Goal: Task Accomplishment & Management: Manage account settings

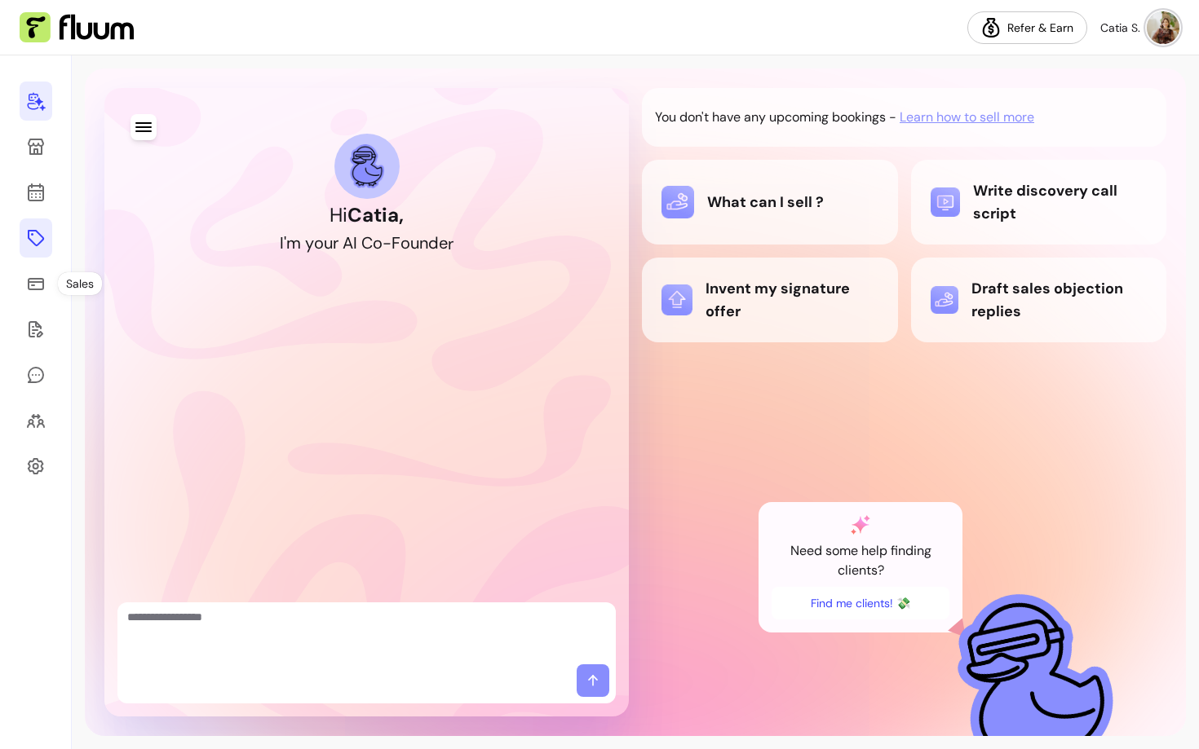
click at [29, 240] on icon at bounding box center [36, 238] width 20 height 20
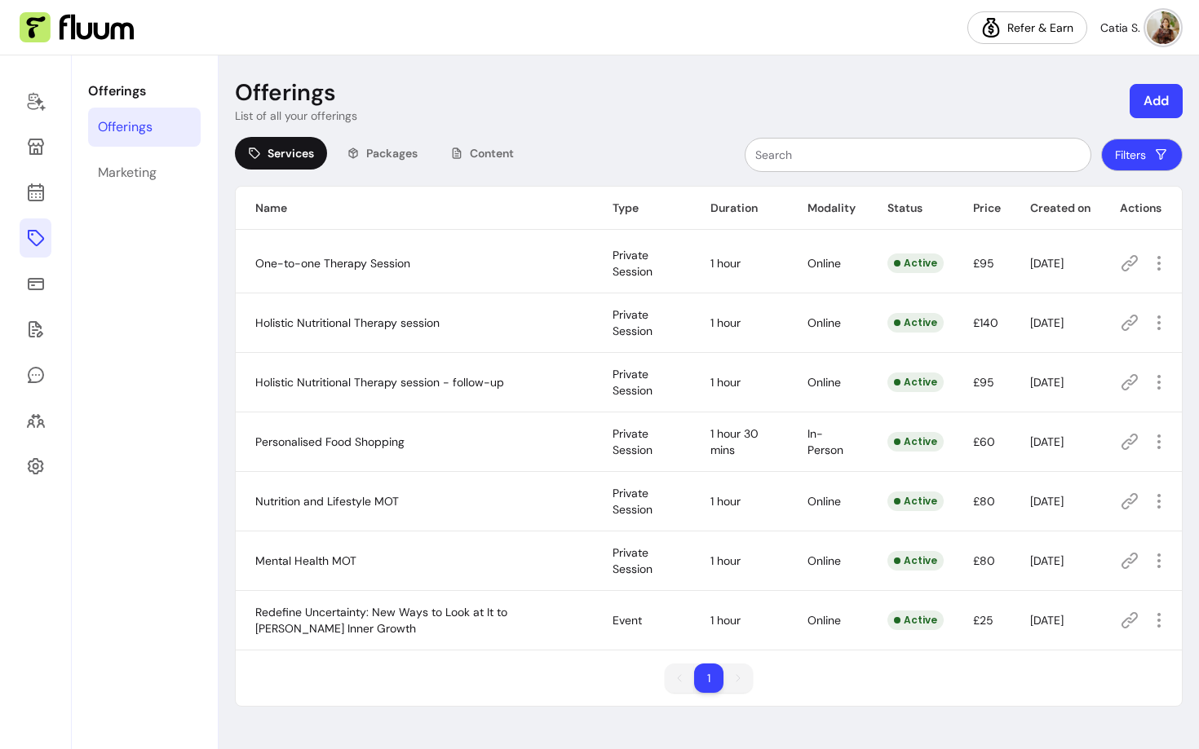
click at [612, 201] on th "Type" at bounding box center [642, 208] width 98 height 43
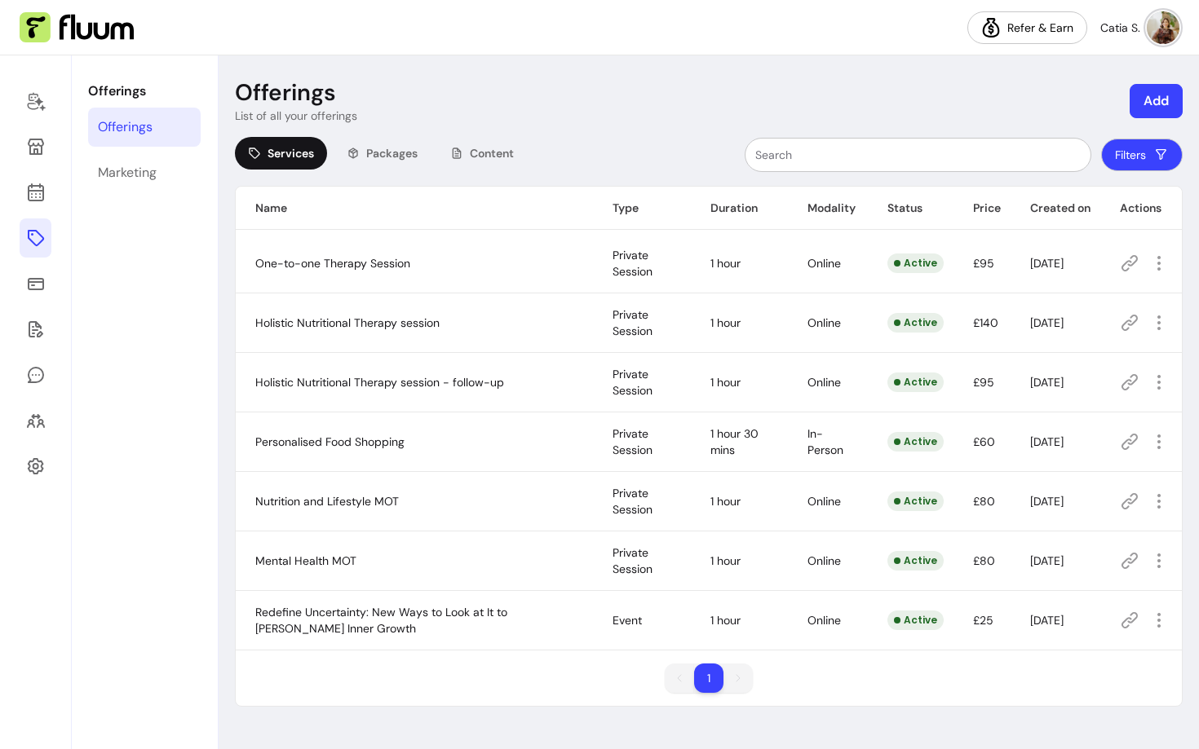
click at [1160, 154] on icon "button" at bounding box center [1160, 155] width 16 height 16
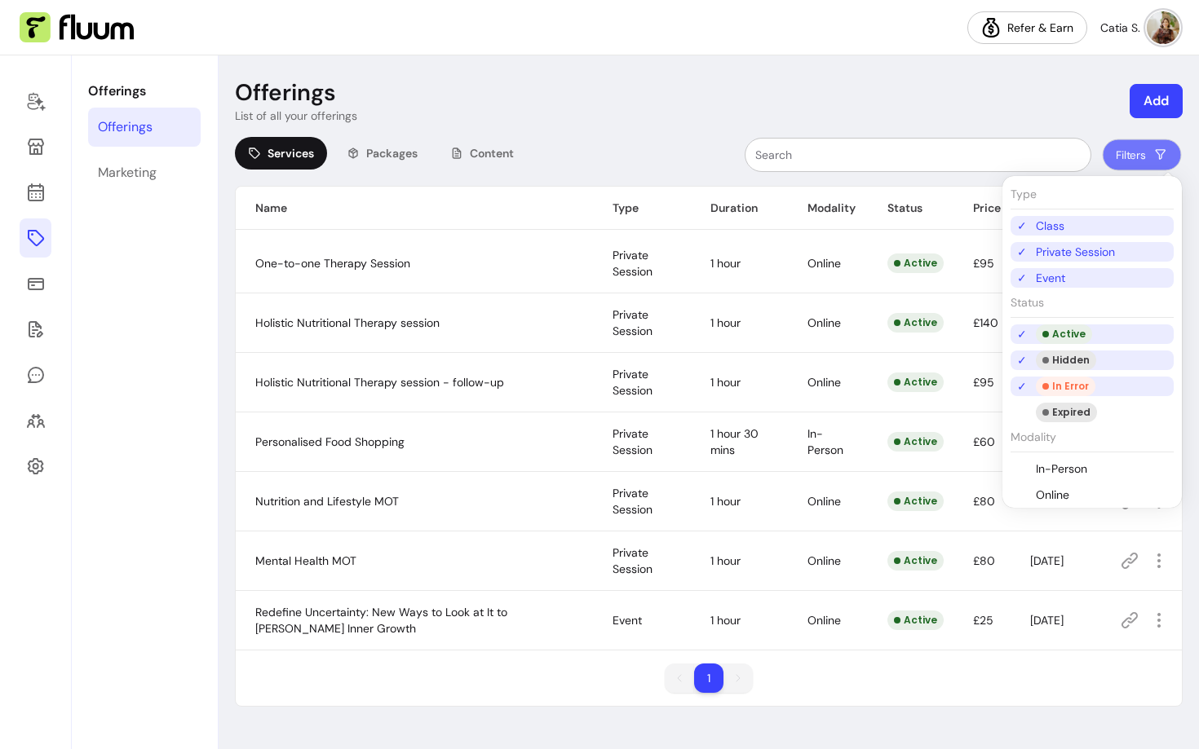
click at [1046, 228] on li "Class" at bounding box center [1091, 226] width 163 height 20
click at [1044, 279] on li "Event" at bounding box center [1091, 278] width 163 height 20
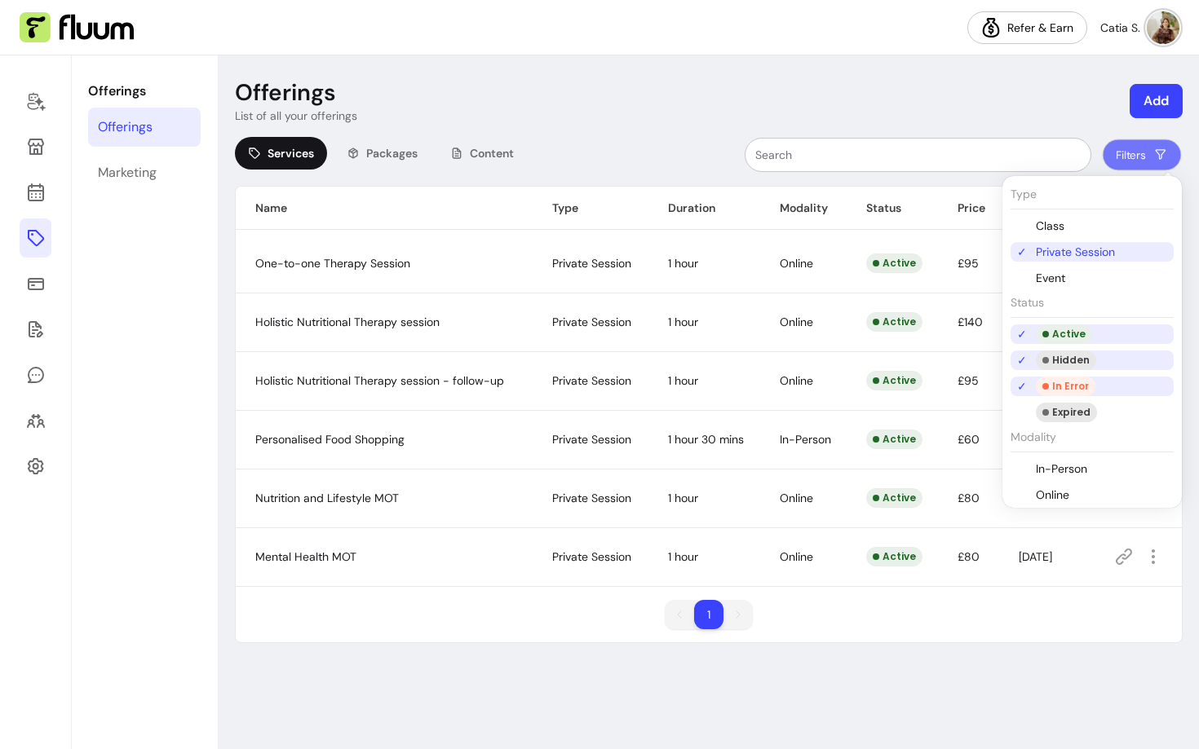
click at [1044, 250] on li "Private Session" at bounding box center [1091, 252] width 163 height 20
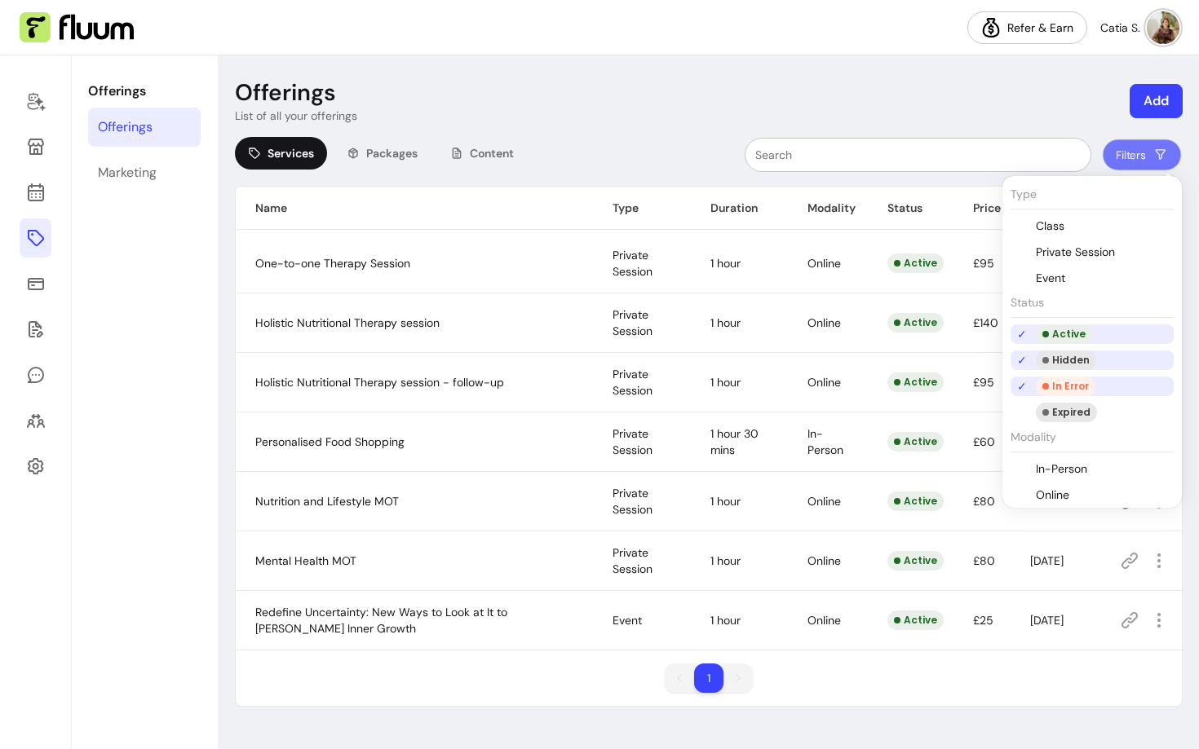
click at [1050, 336] on div "Active" at bounding box center [1064, 335] width 56 height 20
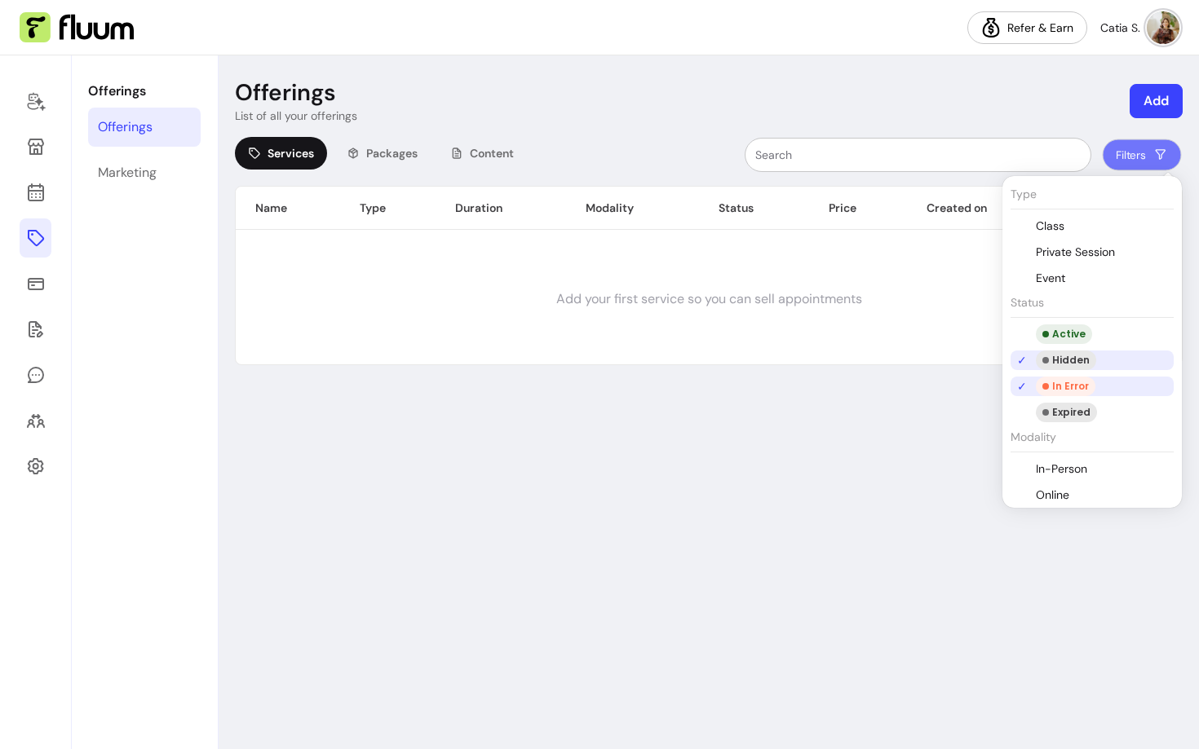
click at [1044, 362] on span at bounding box center [1045, 360] width 7 height 7
click at [1028, 386] on li "In Error" at bounding box center [1091, 387] width 163 height 20
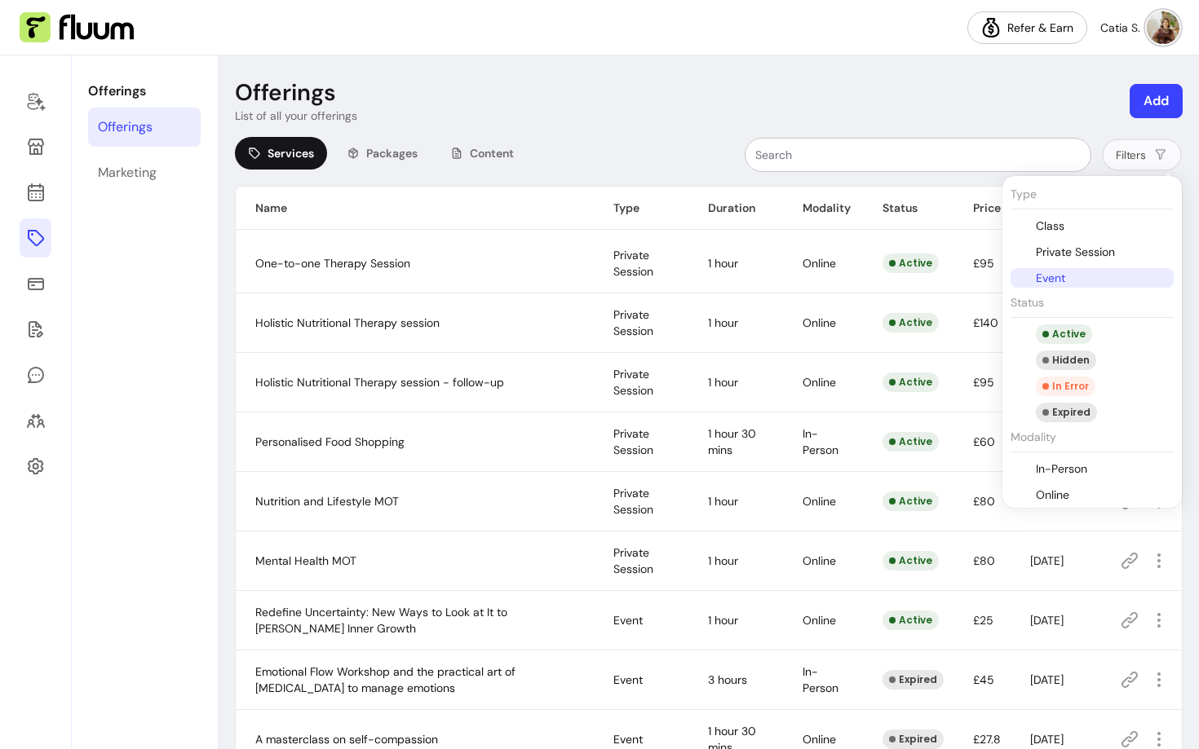
click at [1042, 276] on li "Event" at bounding box center [1091, 278] width 163 height 20
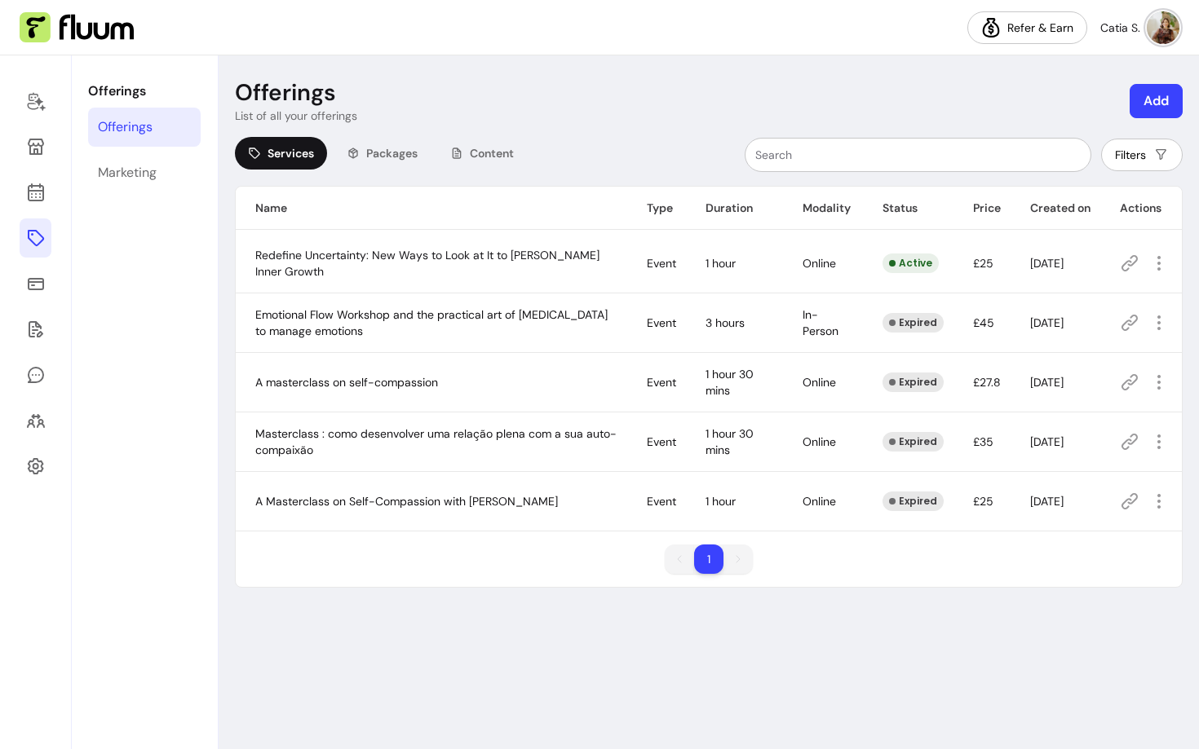
click at [640, 134] on div "Offerings List of all your offerings Add Services Packages Content Filters Name…" at bounding box center [709, 402] width 980 height 694
click at [1150, 264] on icon "button" at bounding box center [1158, 263] width 19 height 19
click at [1098, 317] on span "Amend" at bounding box center [1099, 320] width 119 height 16
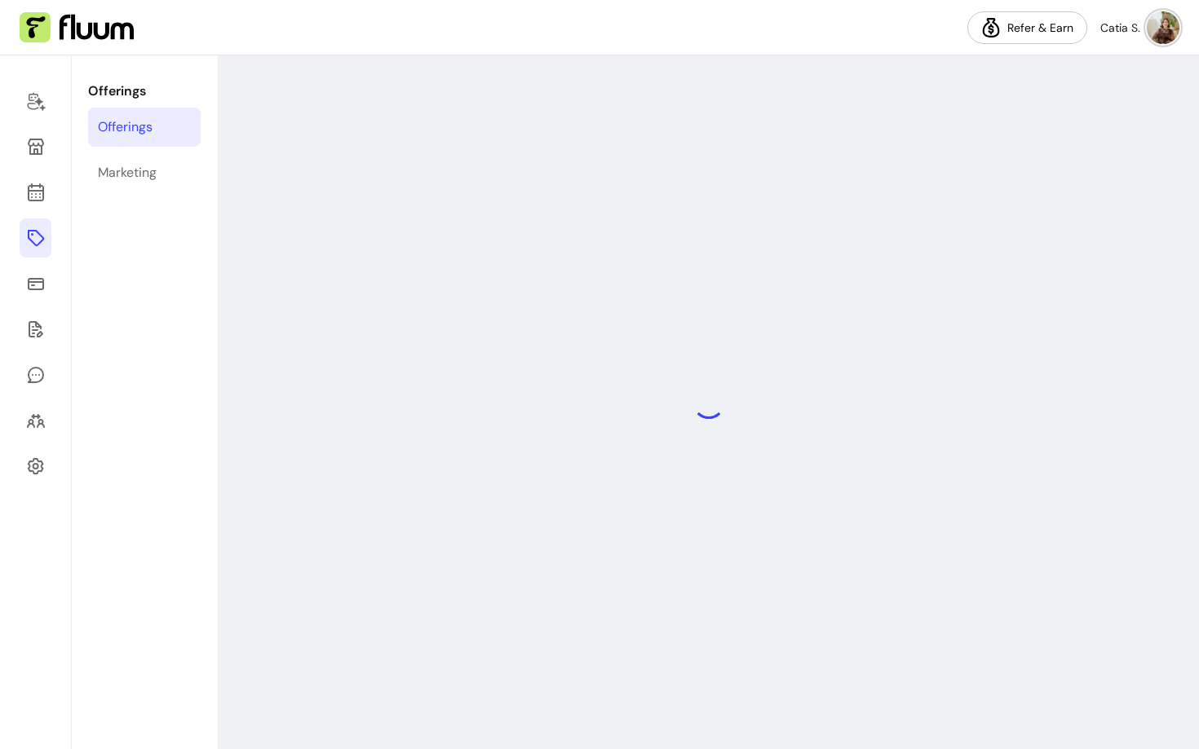
select select "***"
select select "******"
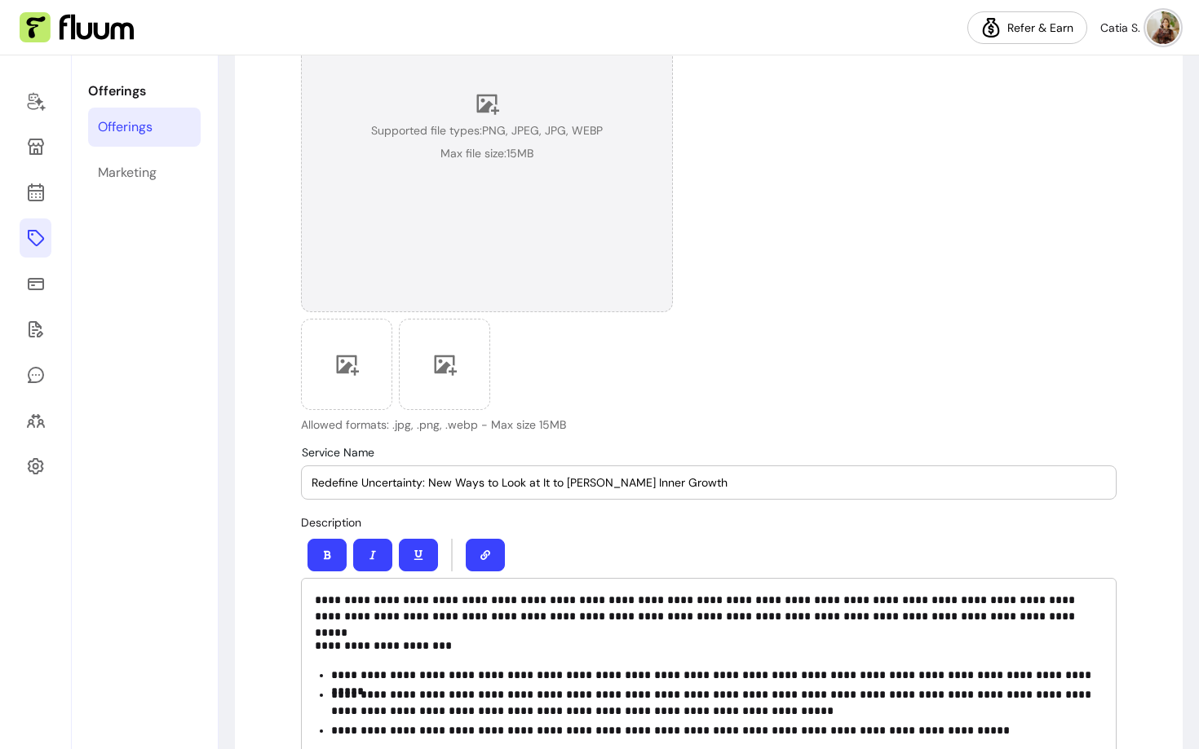
scroll to position [253, 0]
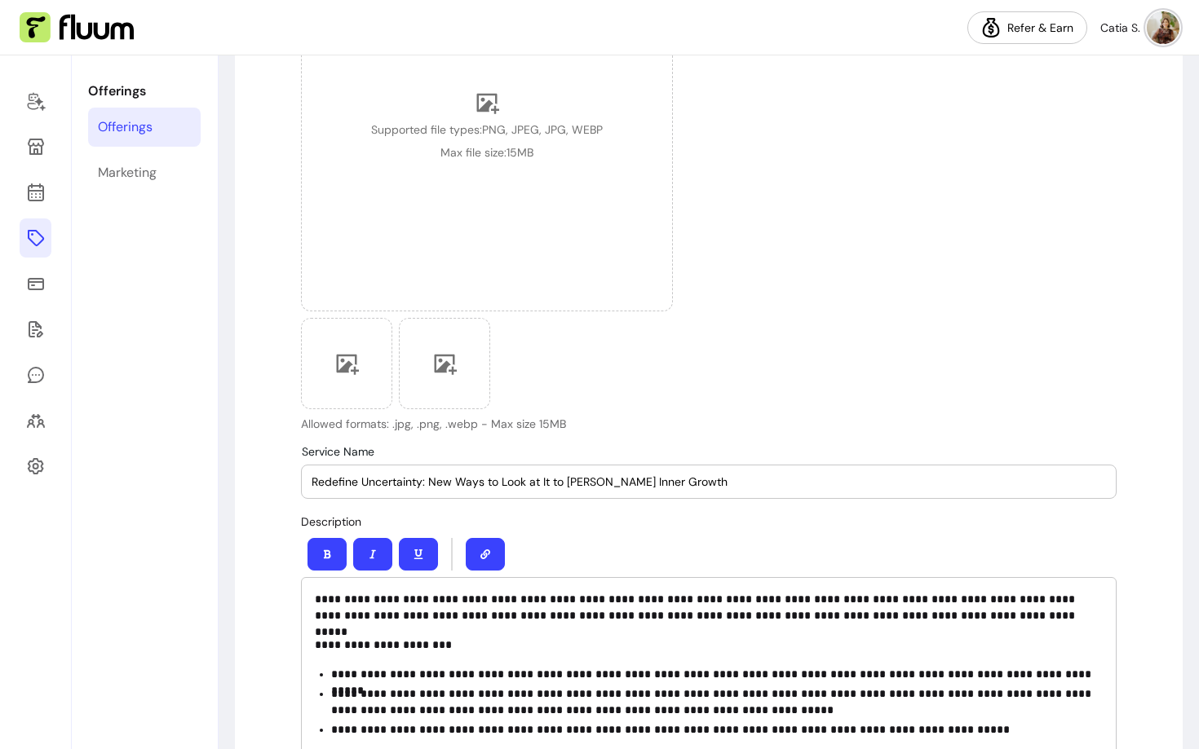
click at [479, 477] on input "Redefine Uncertainty: New Ways to Look at It to [PERSON_NAME] Inner Growth" at bounding box center [709, 482] width 794 height 16
paste input "How to Grow When Things Feel Uncertain"
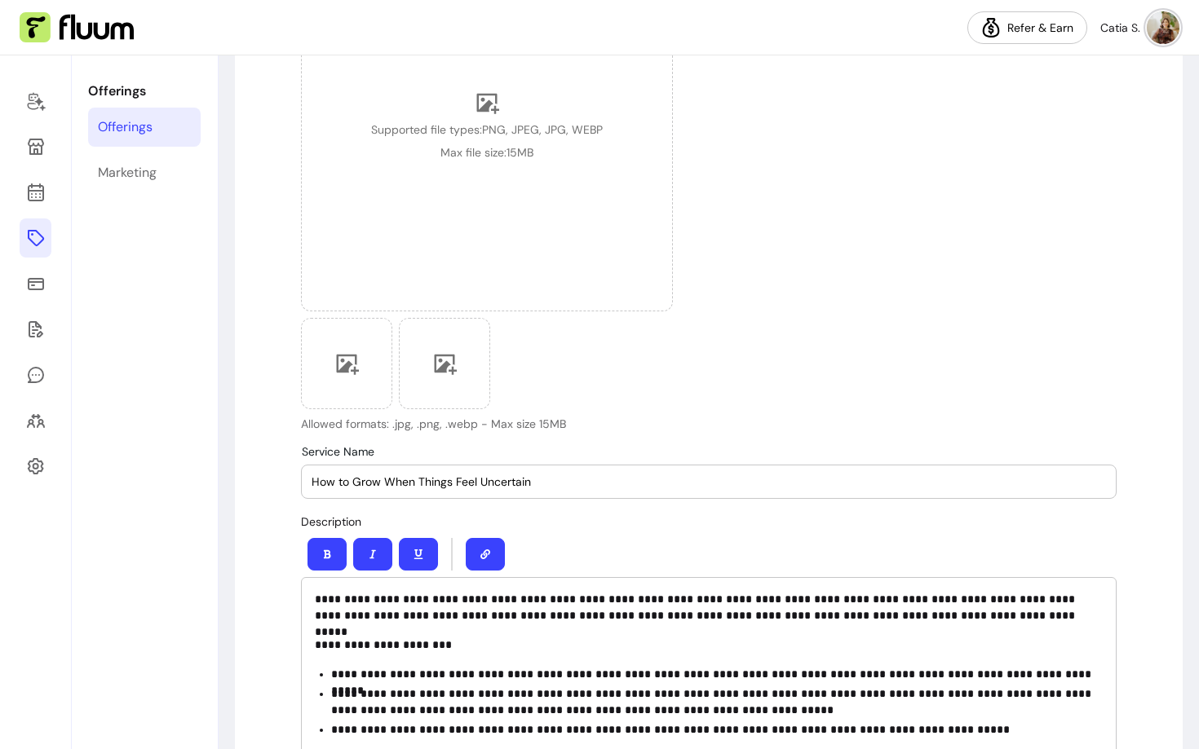
click at [313, 483] on input "How to Grow When Things Feel Uncertain" at bounding box center [709, 482] width 794 height 16
click at [544, 484] on input "How to Grow When Things Feel Uncertain" at bounding box center [709, 482] width 794 height 16
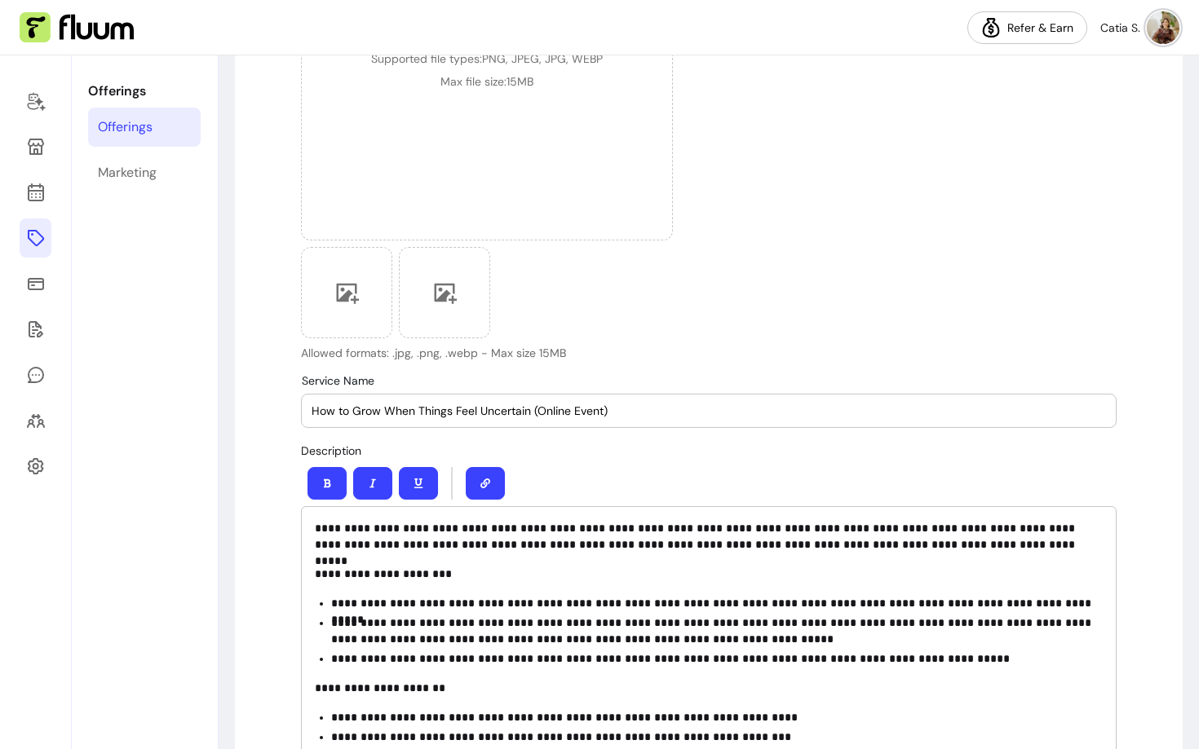
drag, startPoint x: 532, startPoint y: 409, endPoint x: 707, endPoint y: 408, distance: 175.3
click at [707, 408] on input "How to Grow When Things Feel Uncertain (Online Event)" at bounding box center [709, 411] width 794 height 16
click at [312, 410] on input "How to Grow When Things Feel Uncertain" at bounding box center [709, 411] width 794 height 16
click at [322, 406] on input "Mastcalss: How to Grow When Things Feel Uncertain" at bounding box center [709, 411] width 794 height 16
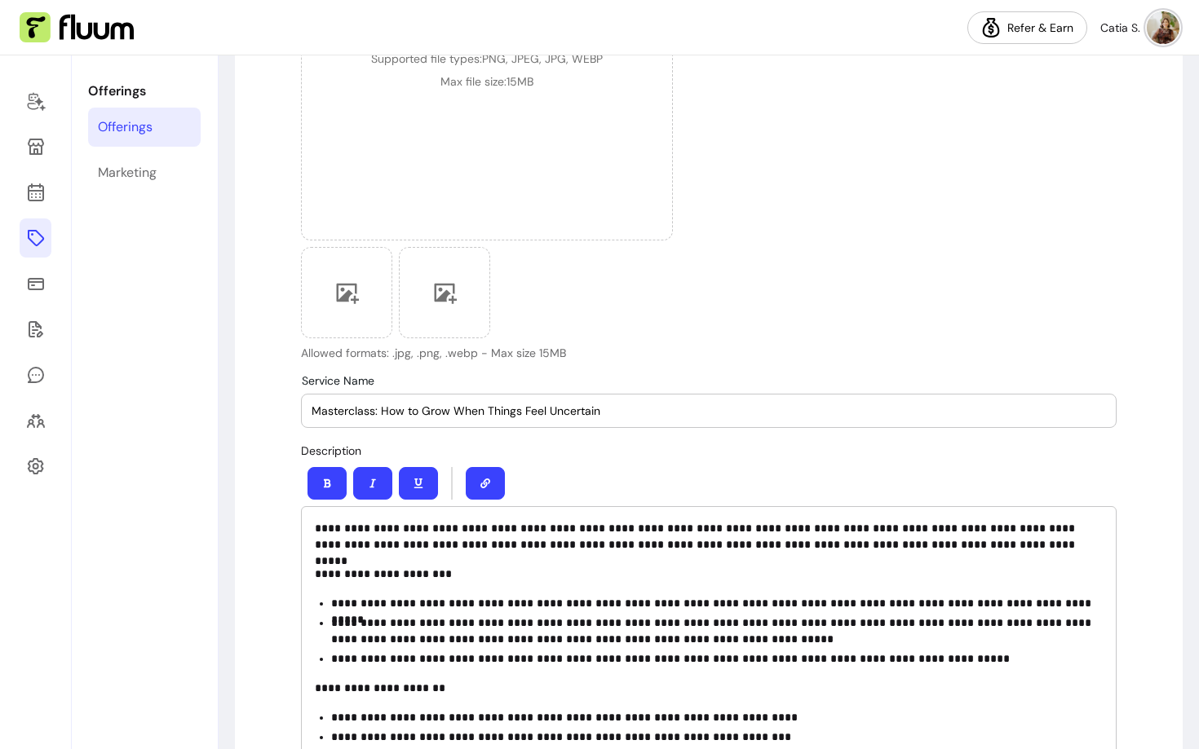
click at [400, 410] on input "Masterclass: How to Grow When Things Feel Uncertain" at bounding box center [709, 411] width 794 height 16
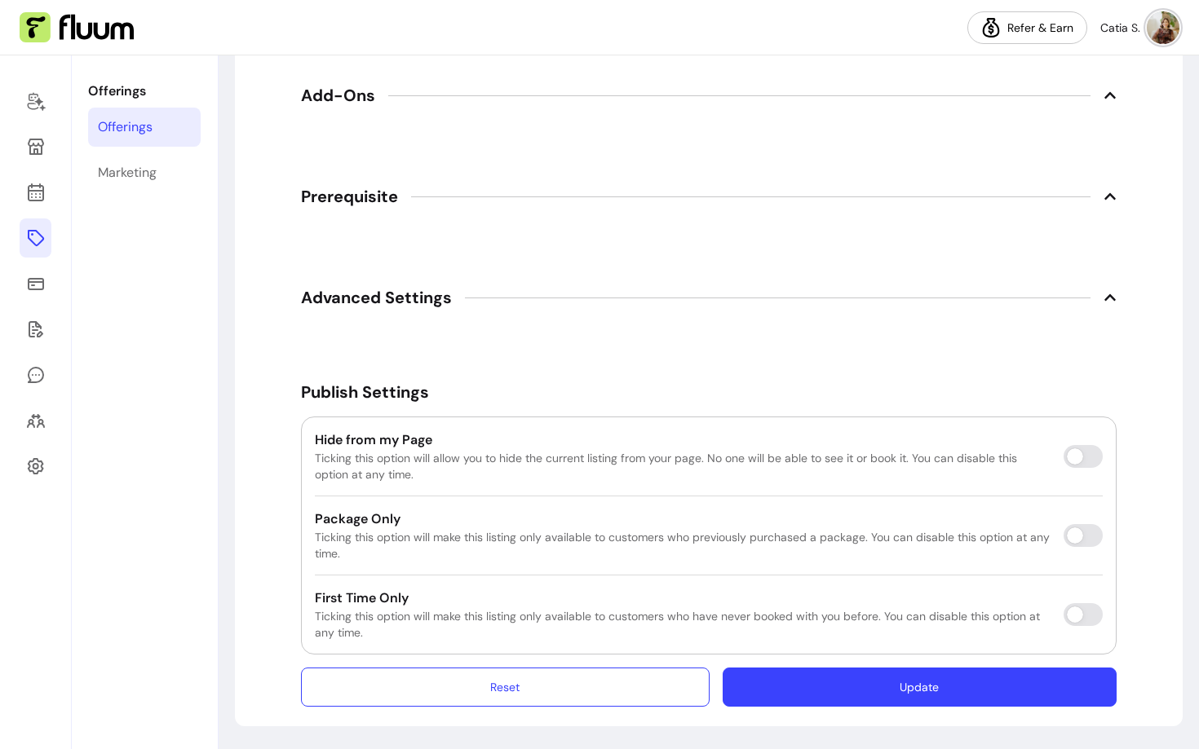
type input "Masterclass: How to Grow When Things Feel Uncertain"
click at [917, 686] on button "Update" at bounding box center [920, 687] width 394 height 39
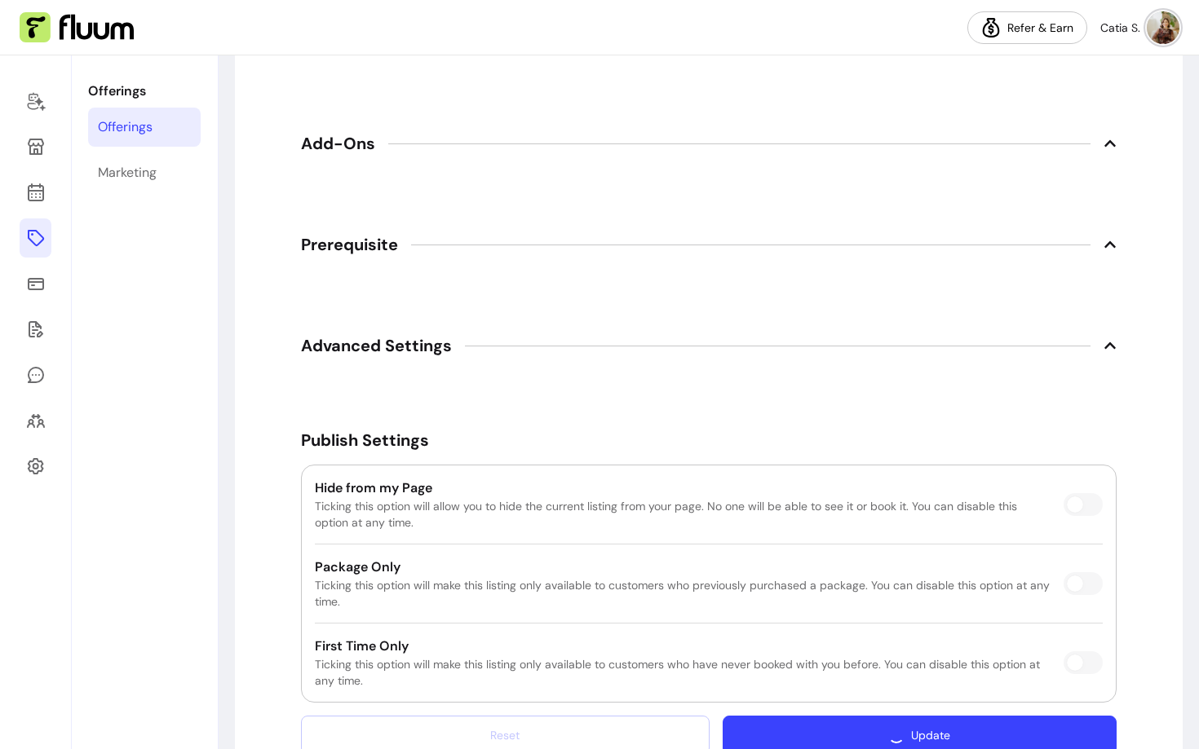
scroll to position [2150, 0]
